Goal: Task Accomplishment & Management: Complete application form

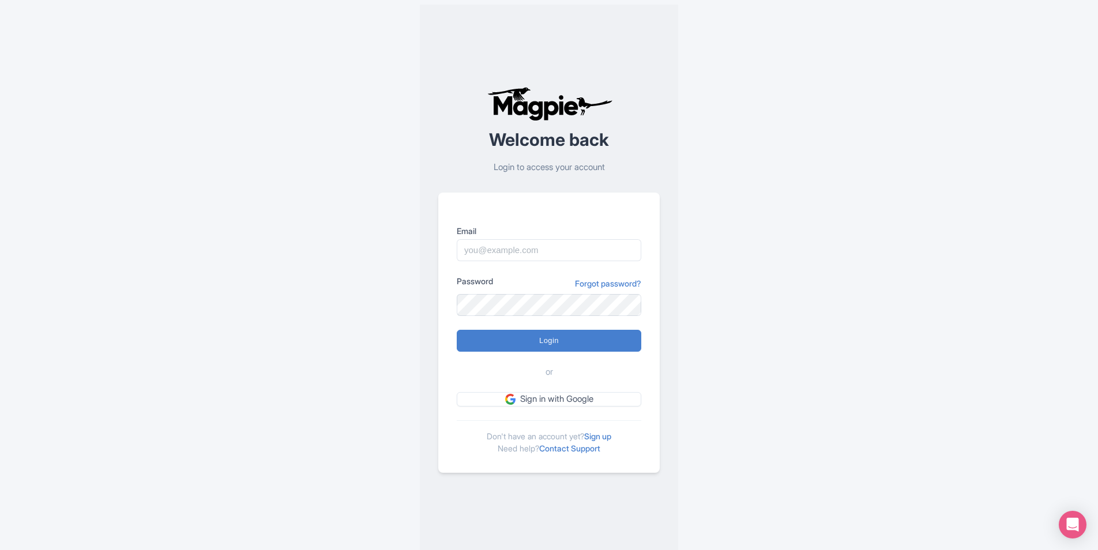
type input "s.heinzl@england-ferien.de"
click at [457, 330] on input "Login" at bounding box center [549, 341] width 185 height 22
type input "Logging in..."
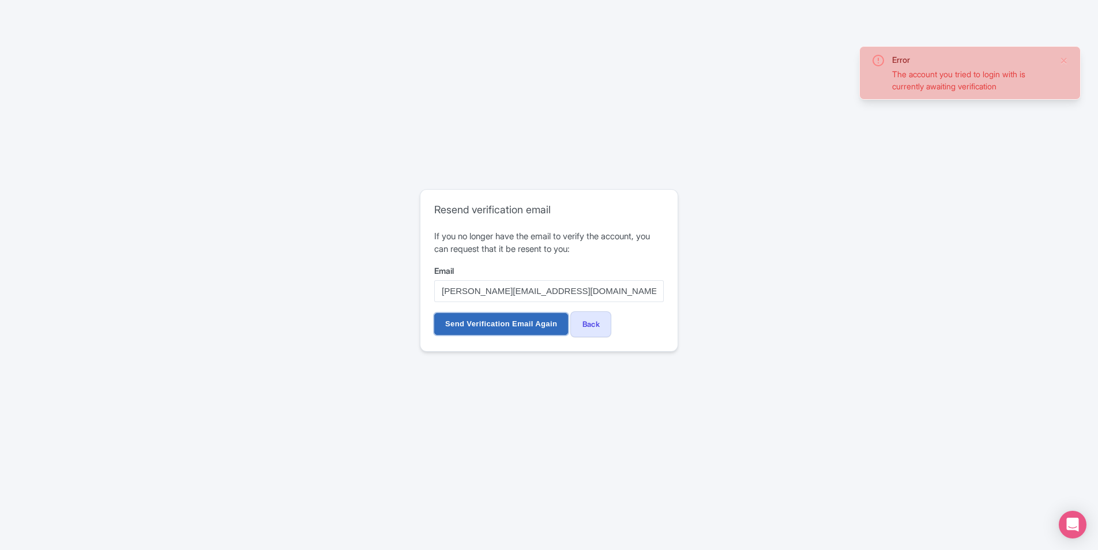
click at [518, 320] on input "Send Verification Email Again" at bounding box center [501, 324] width 134 height 22
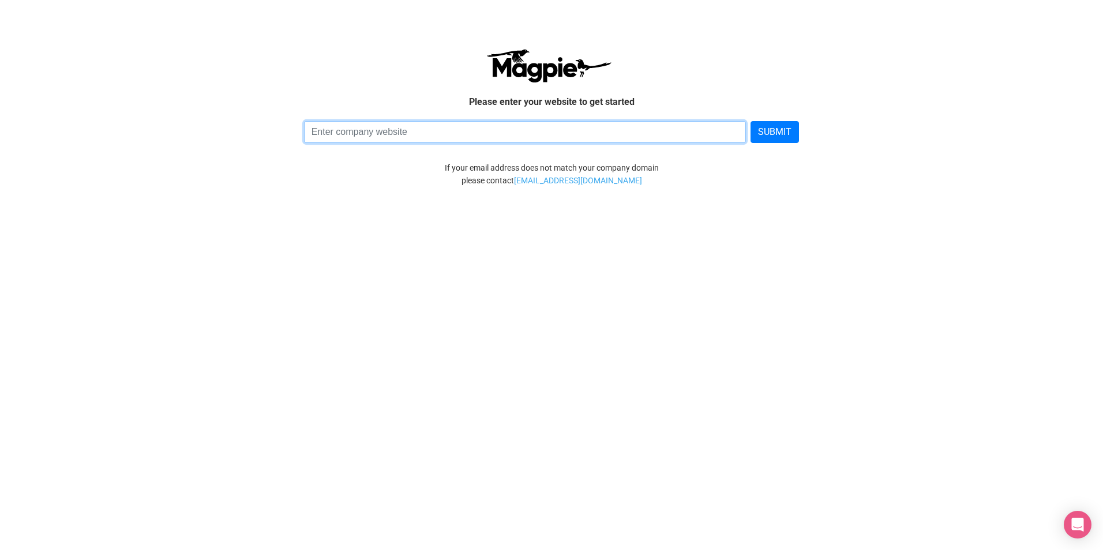
click at [398, 139] on input at bounding box center [525, 132] width 443 height 22
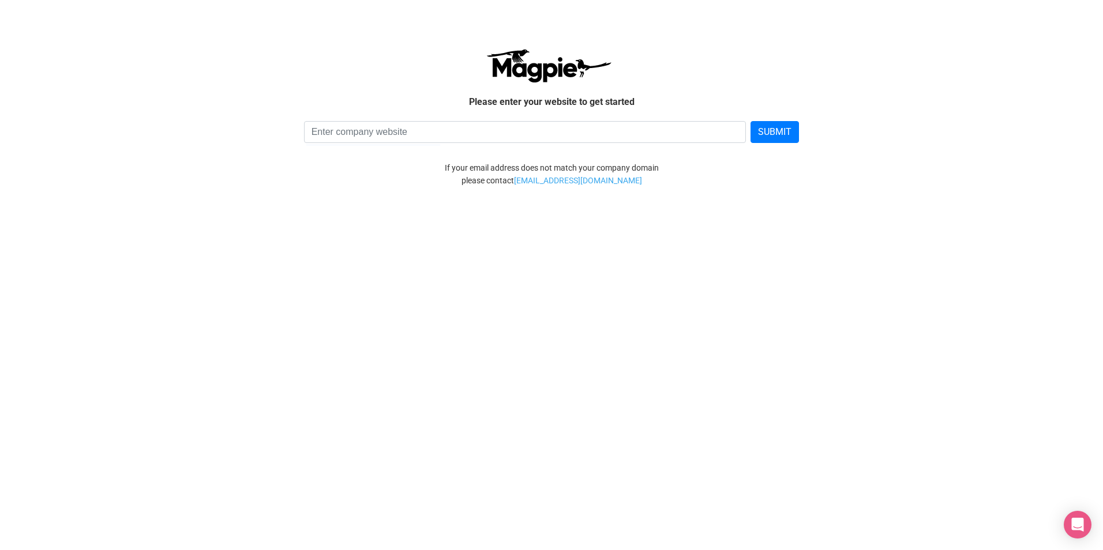
click at [407, 100] on p "Please enter your website to get started" at bounding box center [551, 102] width 646 height 15
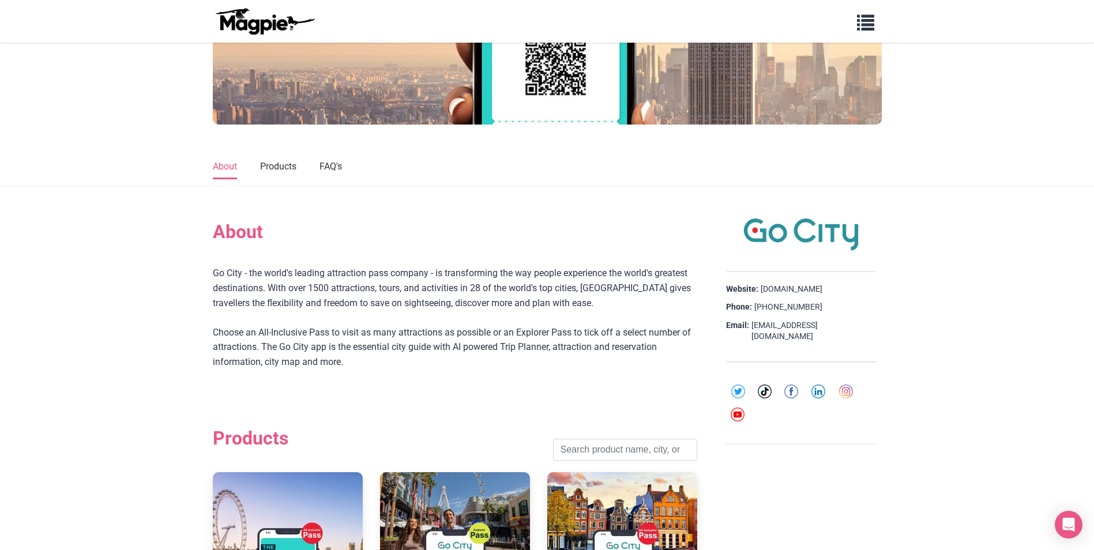
scroll to position [519, 0]
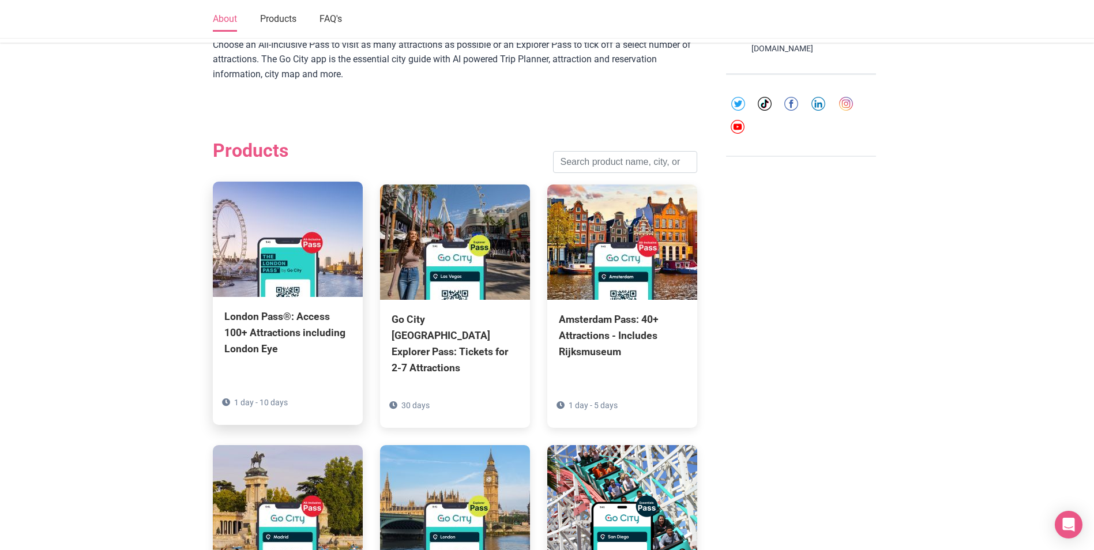
click at [280, 275] on img at bounding box center [288, 239] width 150 height 115
